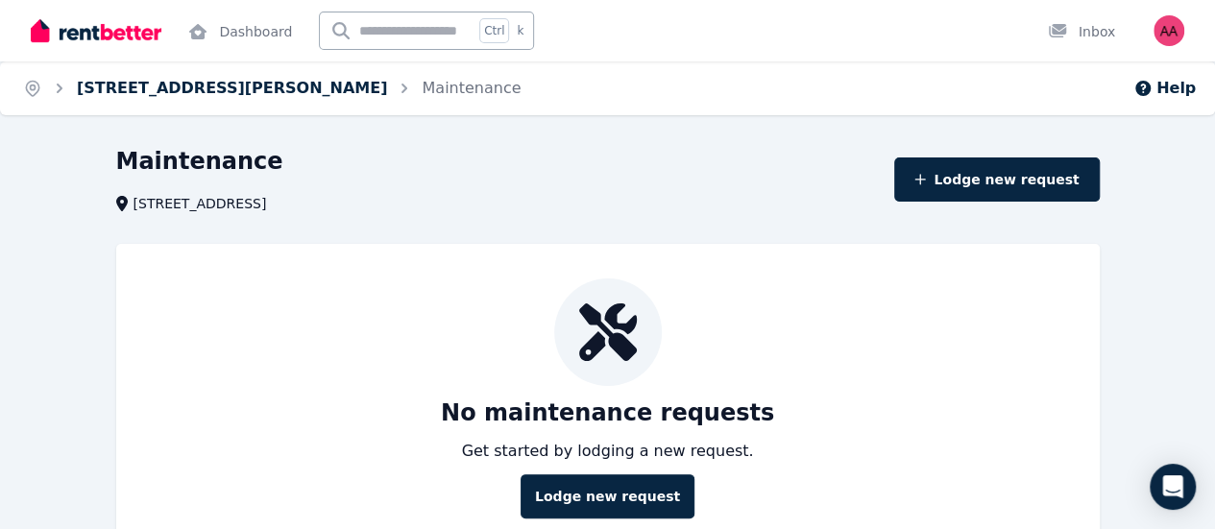
click at [232, 87] on link "[STREET_ADDRESS][PERSON_NAME]" at bounding box center [232, 88] width 310 height 18
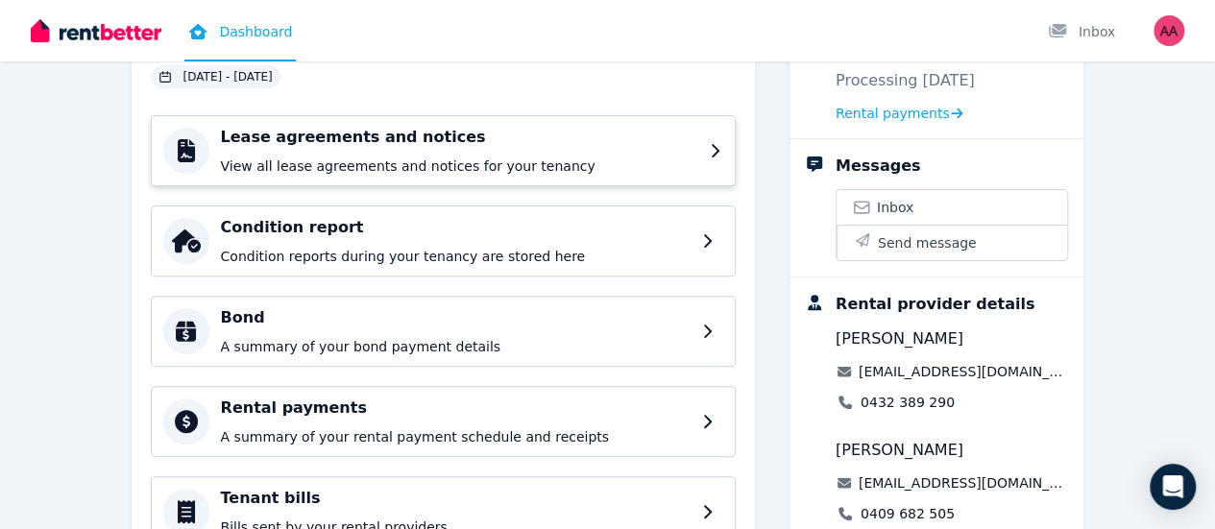
scroll to position [288, 0]
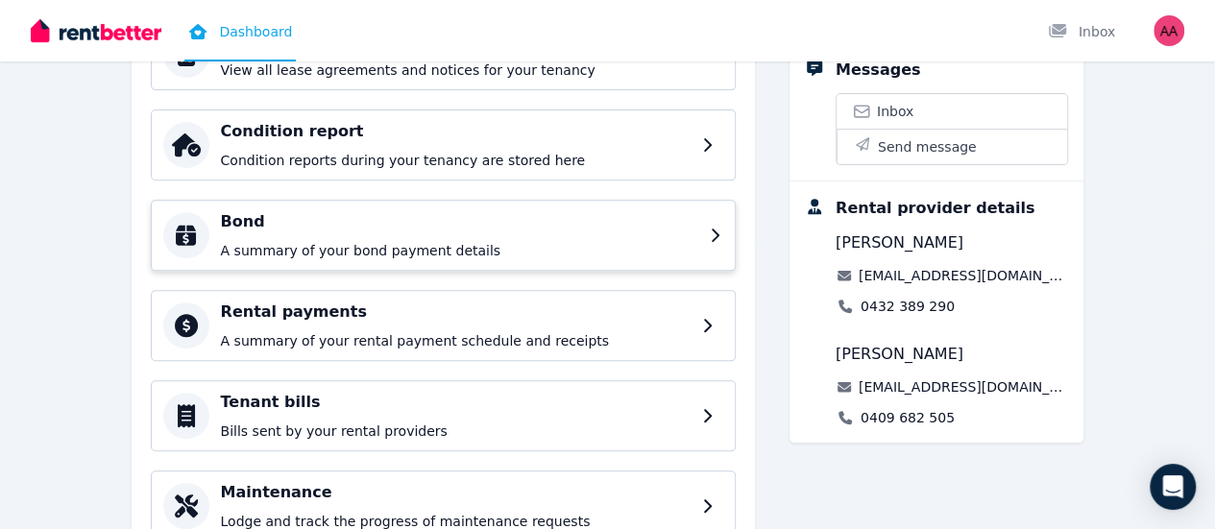
click at [617, 249] on p "A summary of your bond payment details" at bounding box center [459, 250] width 477 height 19
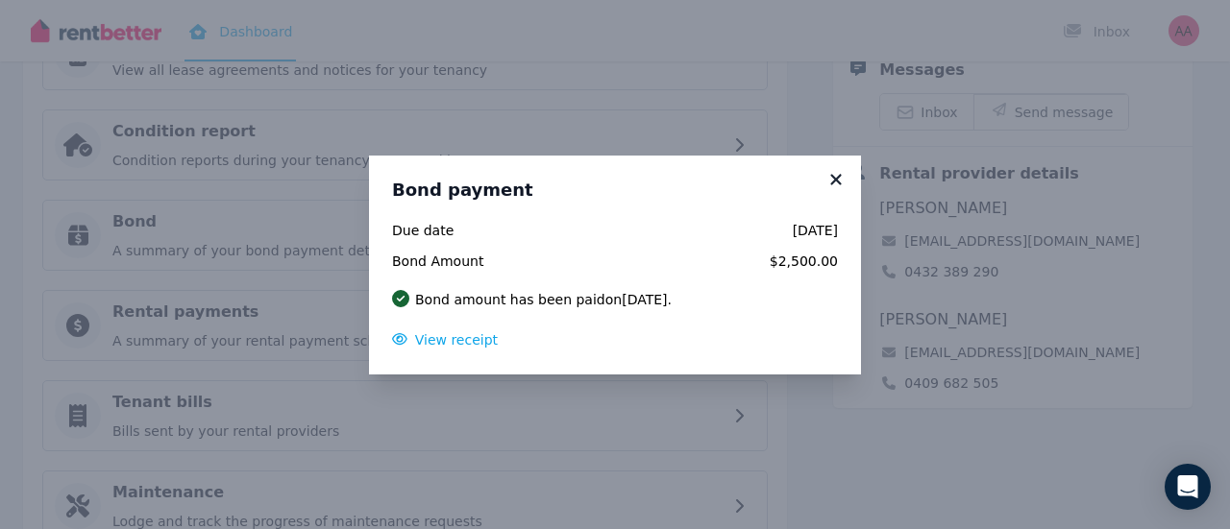
click at [830, 178] on icon at bounding box center [835, 179] width 19 height 17
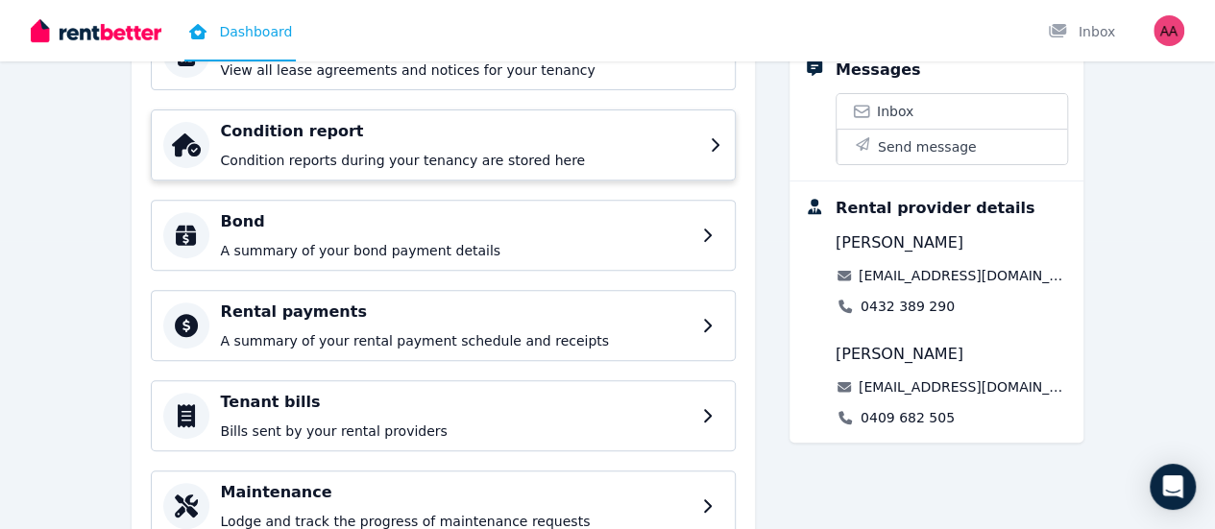
click at [397, 151] on p "Condition reports during your tenancy are stored here" at bounding box center [459, 160] width 477 height 19
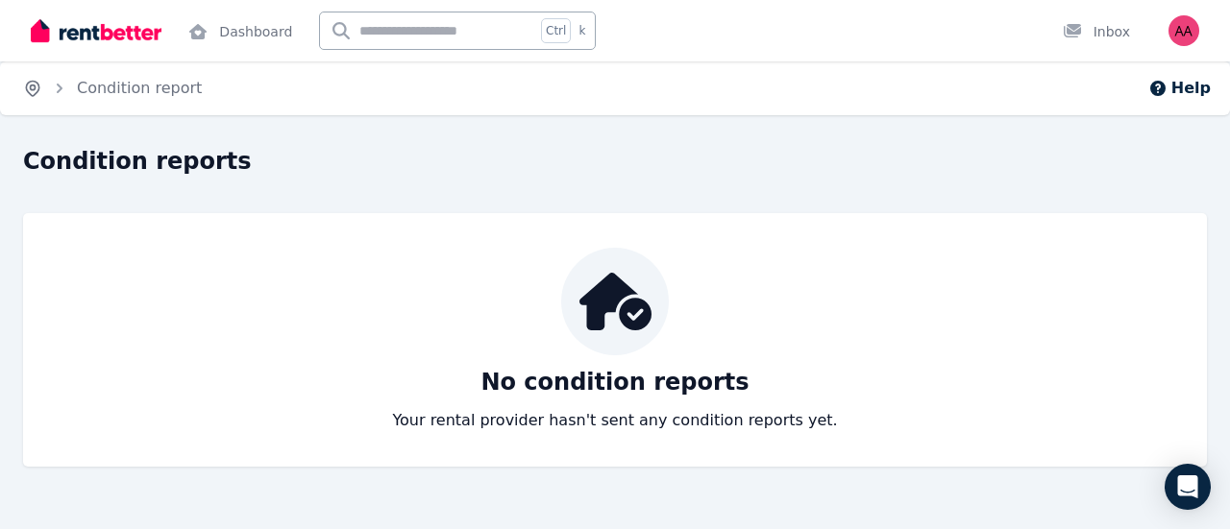
click at [35, 86] on icon "Breadcrumb" at bounding box center [33, 87] width 5 height 5
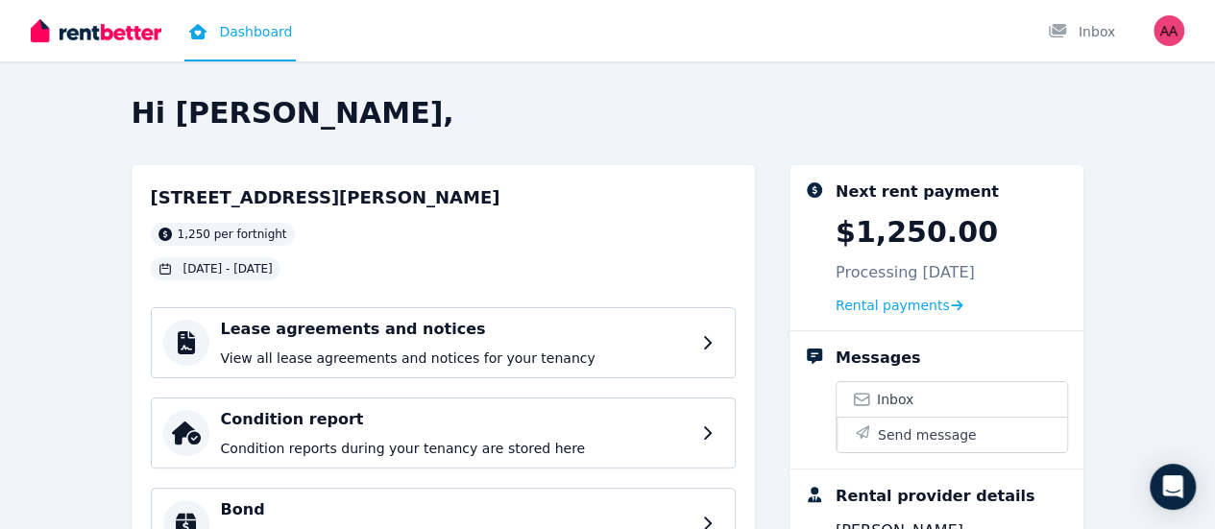
scroll to position [96, 0]
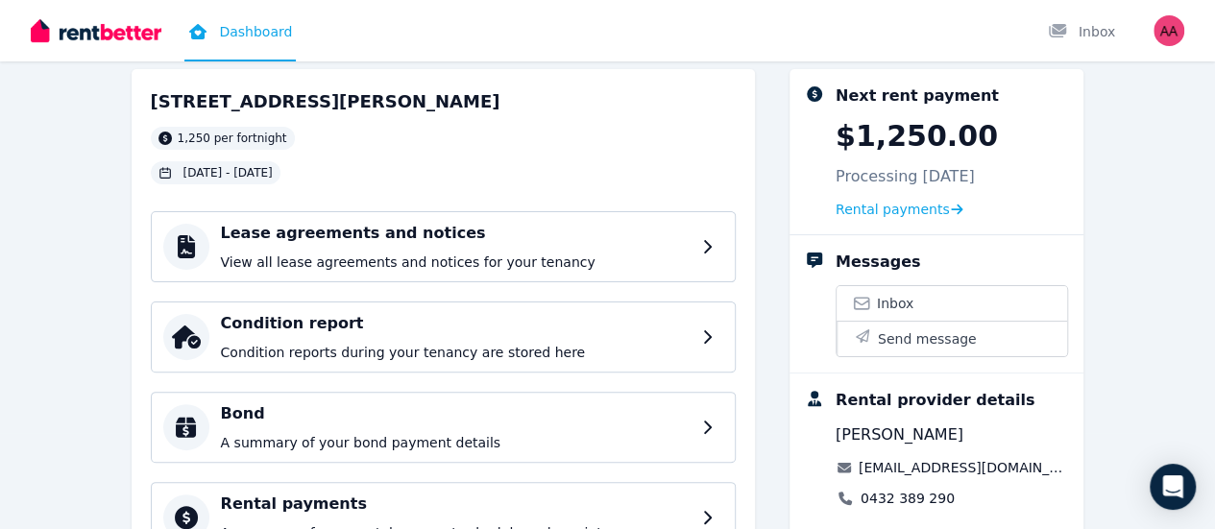
click at [305, 233] on h4 "Lease agreements and notices" at bounding box center [456, 233] width 470 height 23
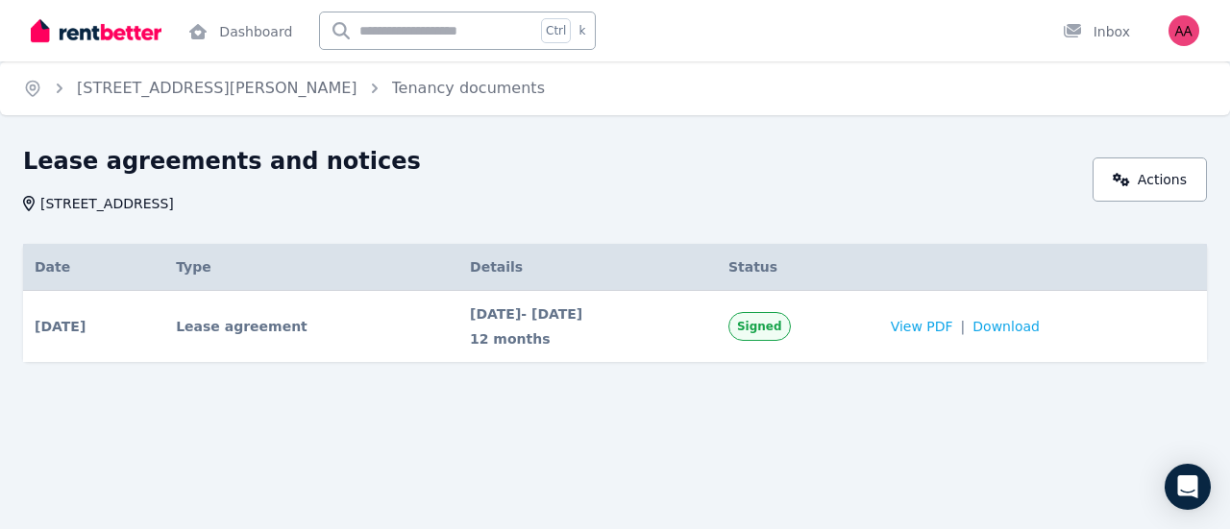
click at [123, 105] on ol "Home [STREET_ADDRESS] documents" at bounding box center [284, 88] width 568 height 54
click at [140, 93] on link "[STREET_ADDRESS][PERSON_NAME]" at bounding box center [217, 88] width 281 height 18
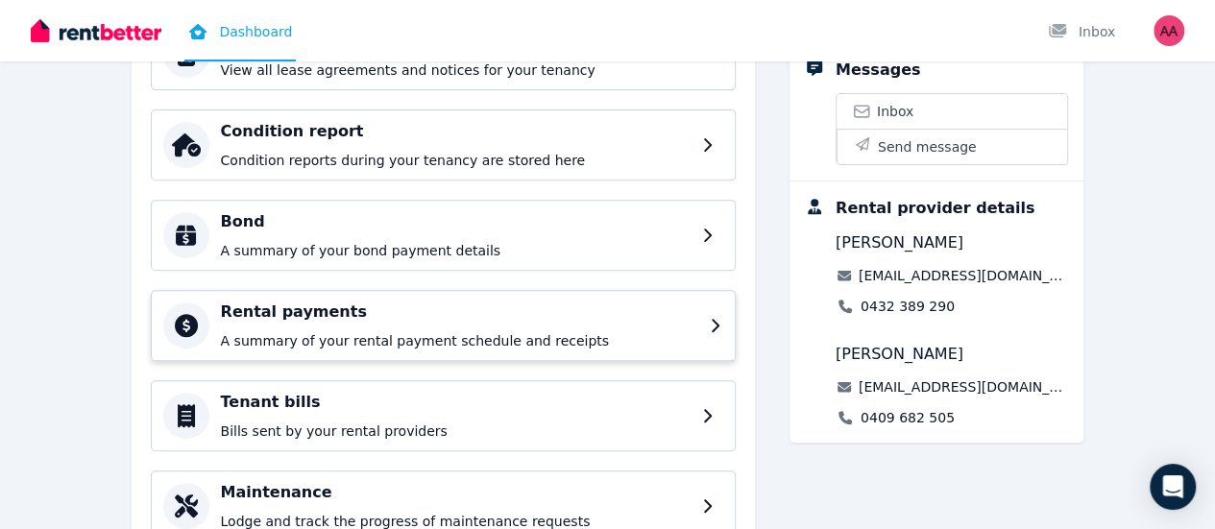
scroll to position [369, 0]
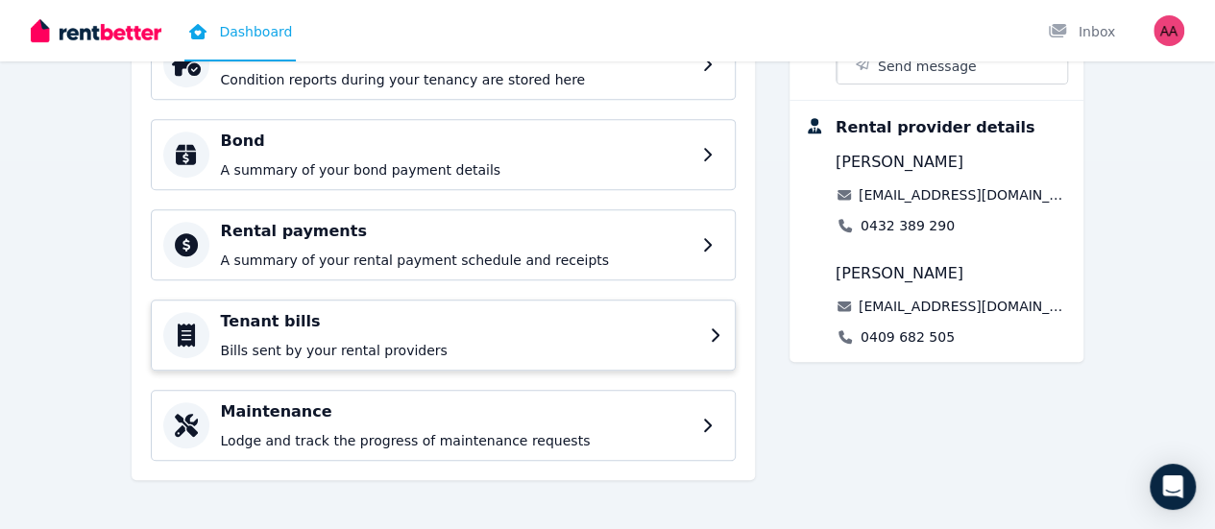
click at [288, 334] on div "Tenant bills Bills sent by your rental providers" at bounding box center [459, 335] width 477 height 50
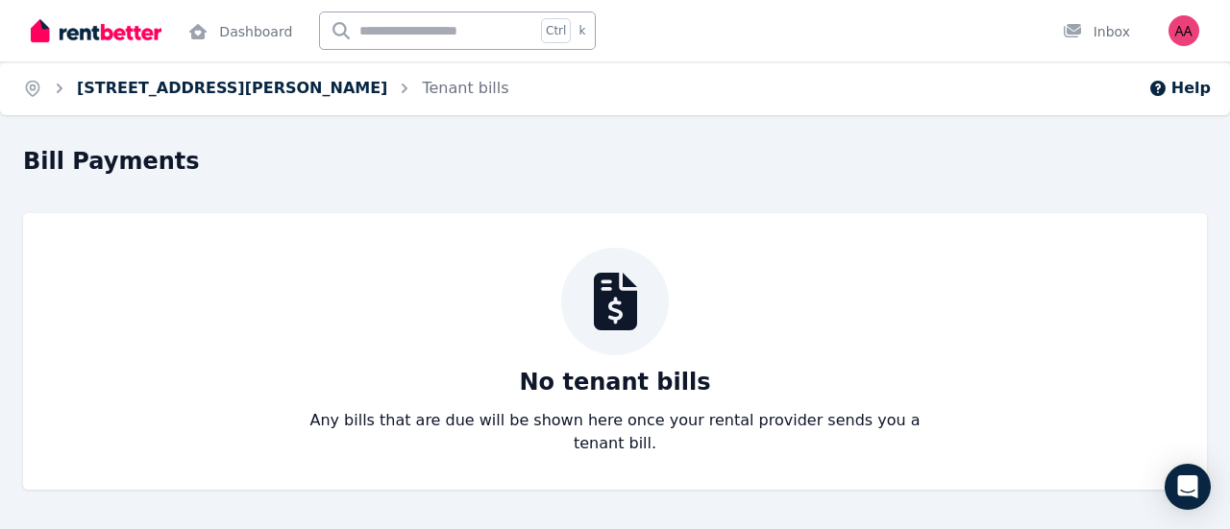
click at [95, 84] on link "[STREET_ADDRESS][PERSON_NAME]" at bounding box center [232, 88] width 310 height 18
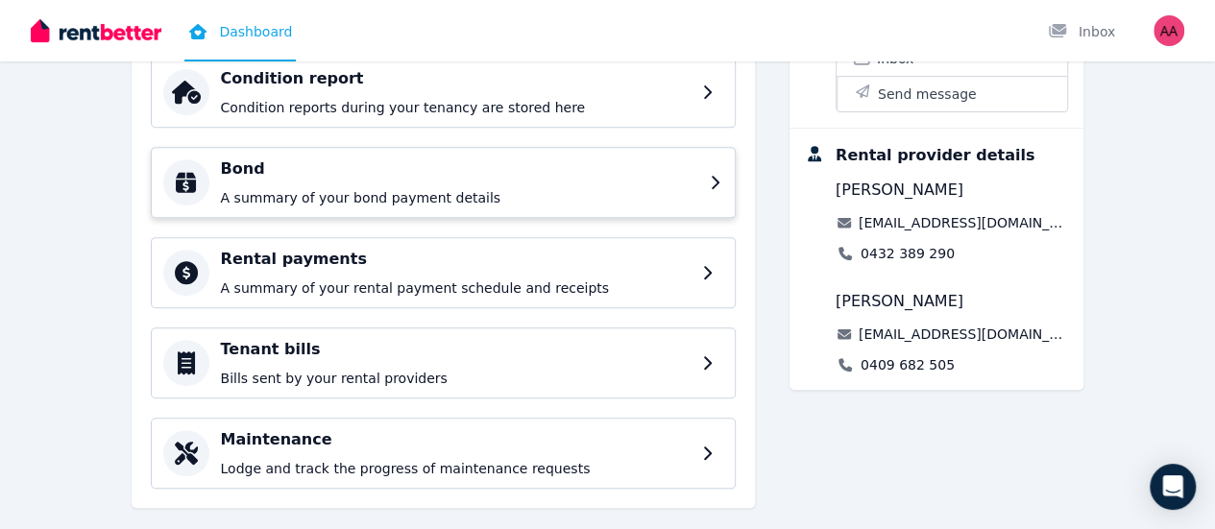
scroll to position [369, 0]
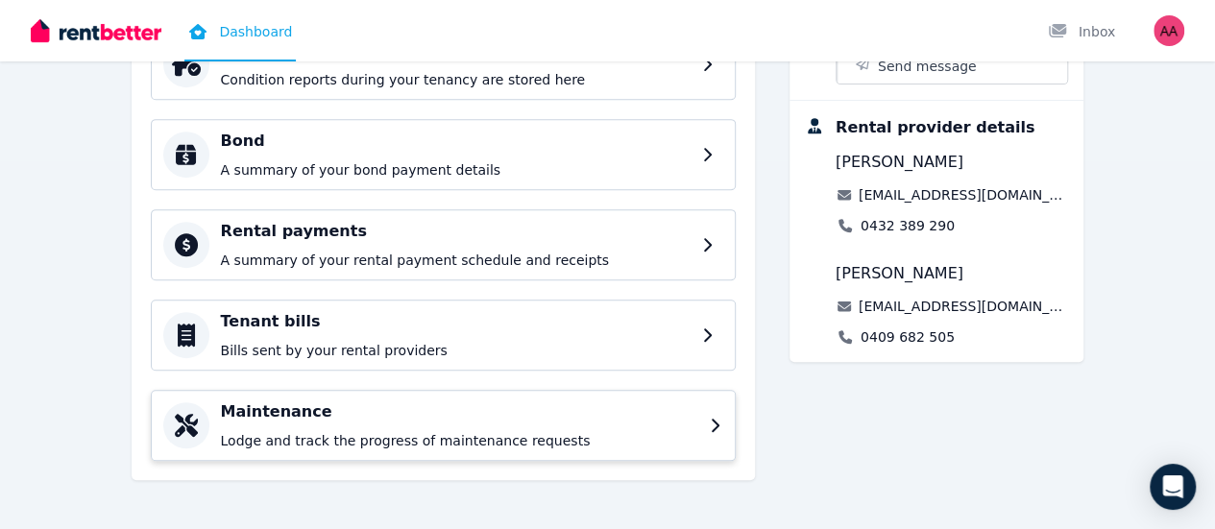
click at [364, 406] on h4 "Maintenance" at bounding box center [459, 412] width 477 height 23
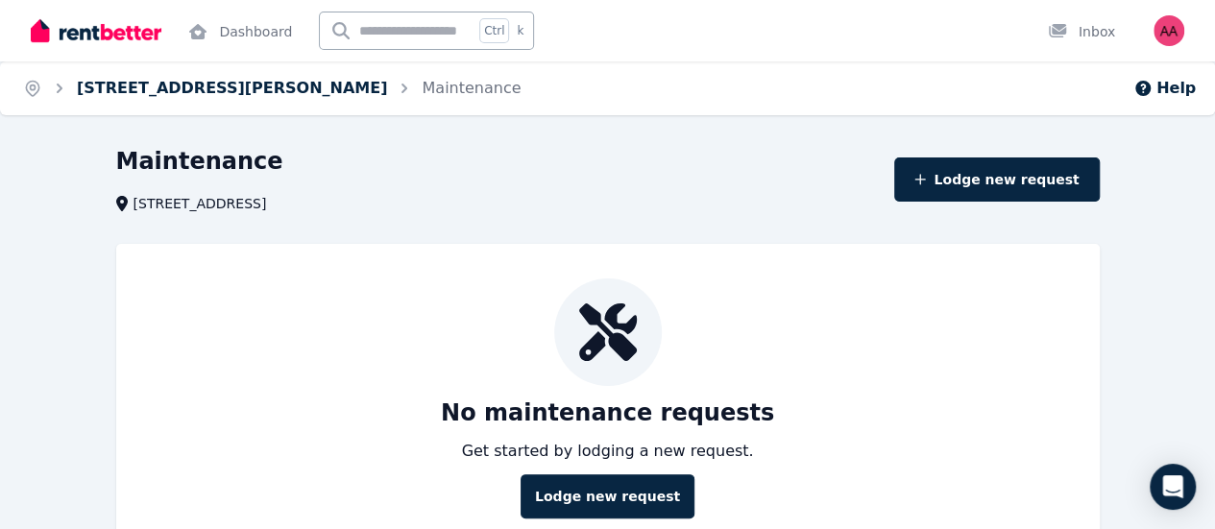
click at [129, 96] on link "[STREET_ADDRESS][PERSON_NAME]" at bounding box center [232, 88] width 310 height 18
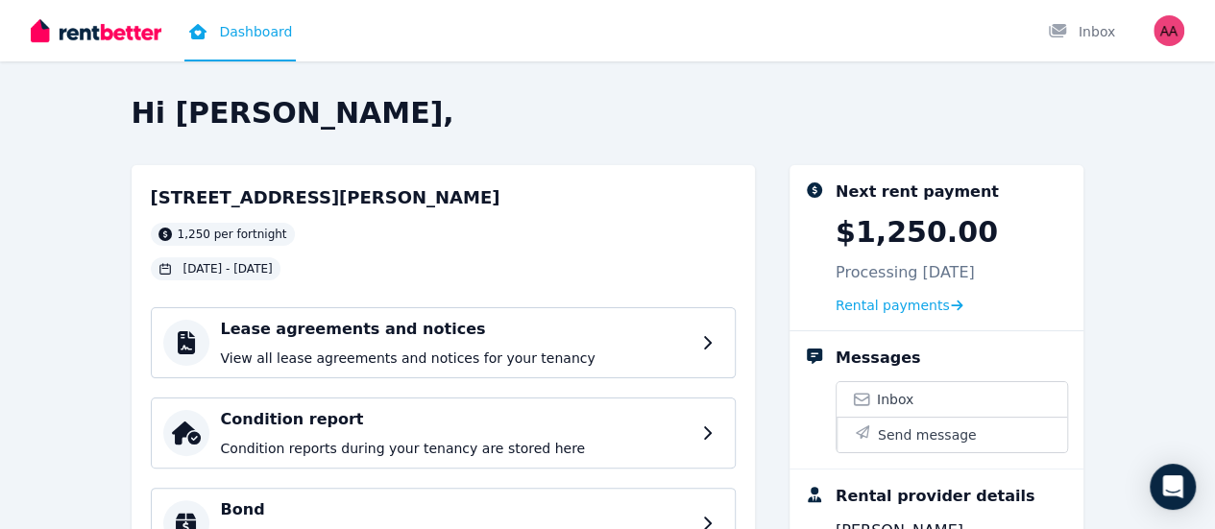
click at [605, 127] on h2 "Hi [PERSON_NAME]," at bounding box center [608, 113] width 953 height 35
